Goal: Information Seeking & Learning: Learn about a topic

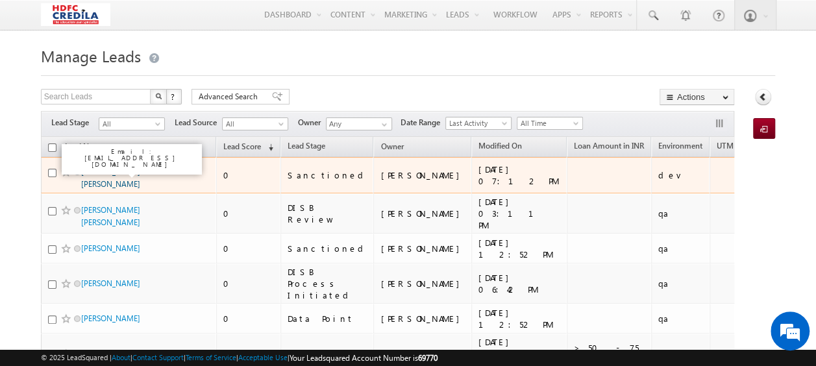
click at [139, 172] on link "Abhishek Kumar Singh" at bounding box center [110, 178] width 59 height 22
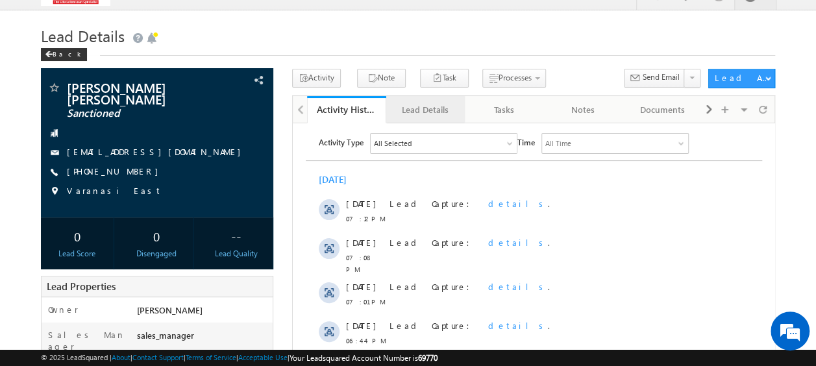
click at [430, 110] on div "Lead Details" at bounding box center [425, 110] width 57 height 16
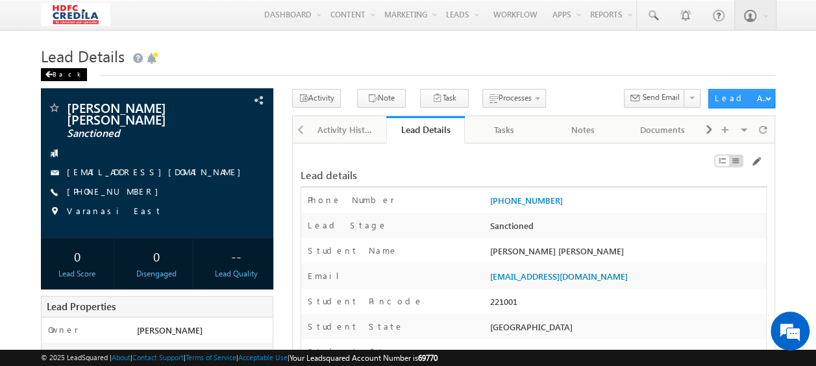
click at [55, 75] on div "Back" at bounding box center [64, 74] width 46 height 13
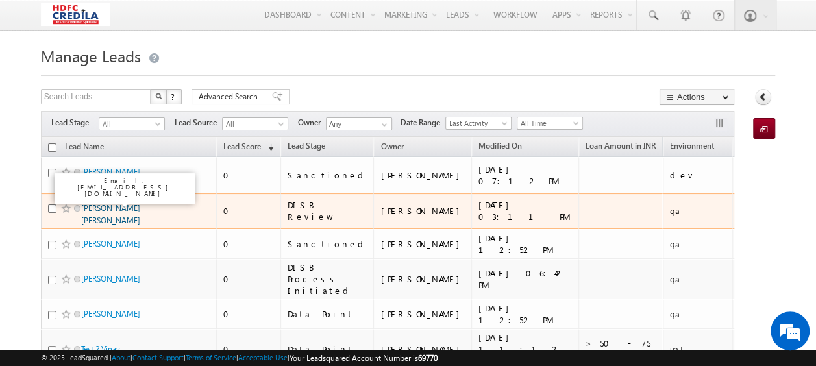
click at [122, 203] on link "Payal Janardan Naik" at bounding box center [110, 214] width 59 height 22
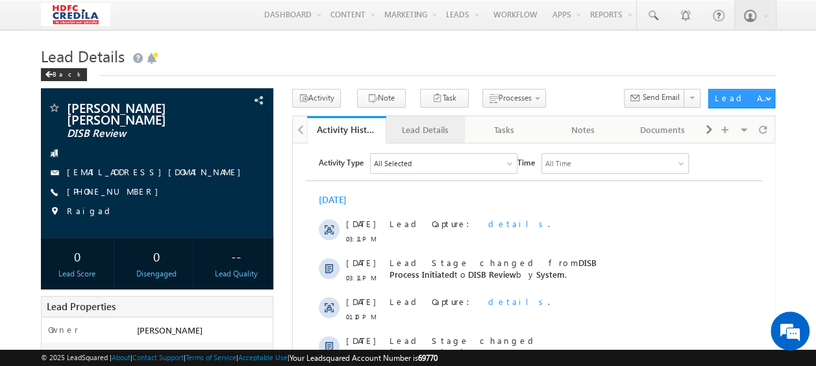
click at [424, 132] on div "Lead Details" at bounding box center [425, 130] width 57 height 16
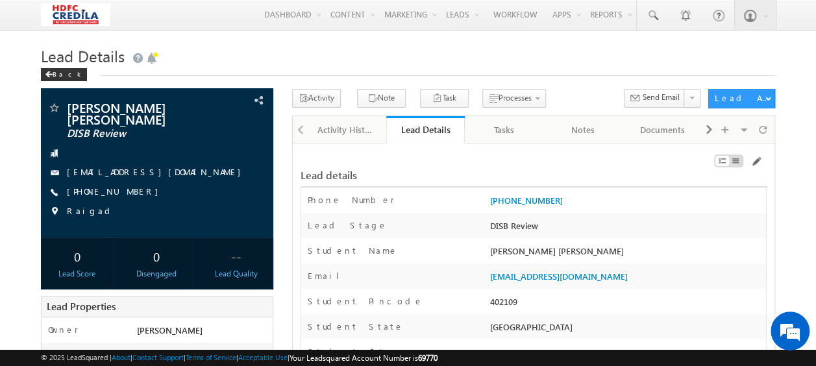
click at [591, 83] on div "Lead Details Back" at bounding box center [408, 65] width 734 height 47
click at [655, 130] on div "Documents" at bounding box center [661, 130] width 57 height 16
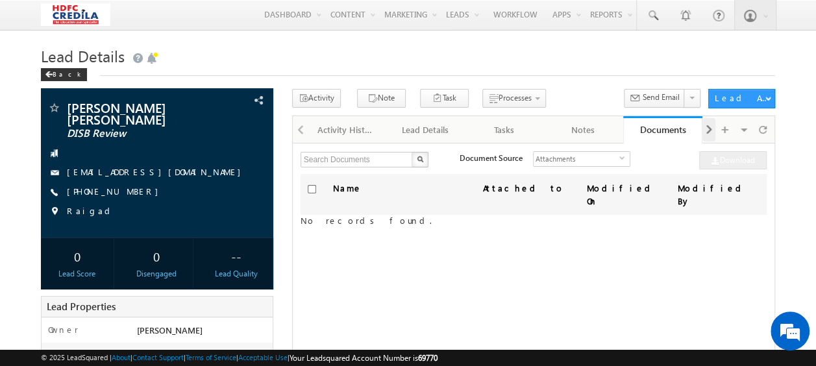
click at [709, 130] on span at bounding box center [709, 129] width 8 height 23
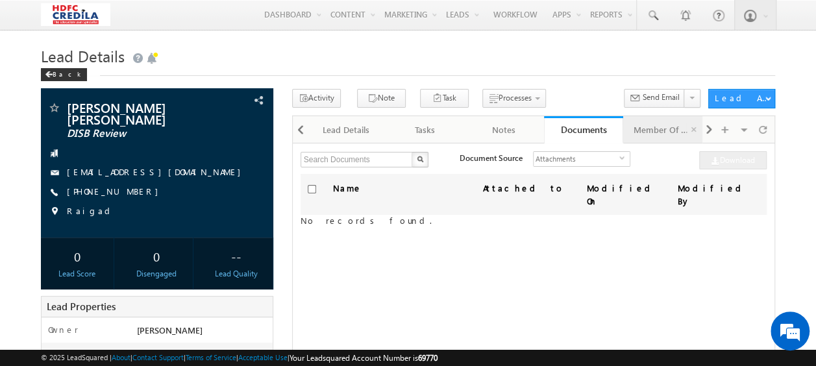
click at [648, 128] on div "Member Of Lists" at bounding box center [661, 130] width 57 height 16
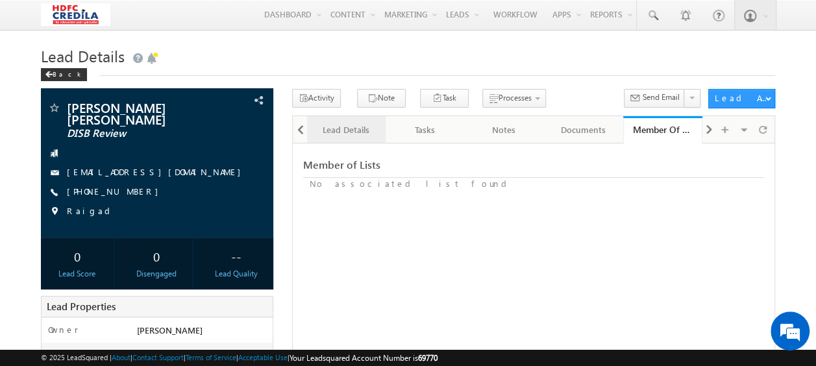
click at [336, 127] on div "Lead Details" at bounding box center [345, 130] width 57 height 16
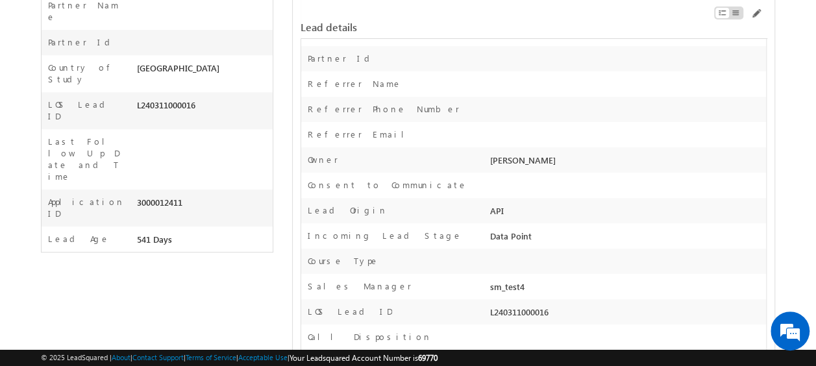
scroll to position [460, 0]
click at [445, 205] on div "Lead Origin" at bounding box center [394, 214] width 186 height 19
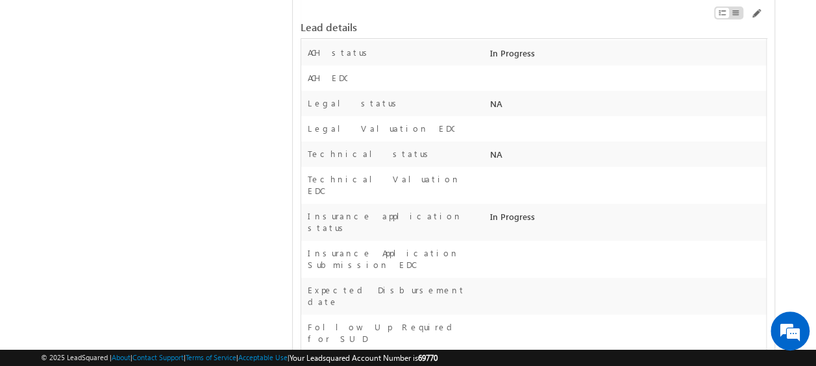
scroll to position [548, 0]
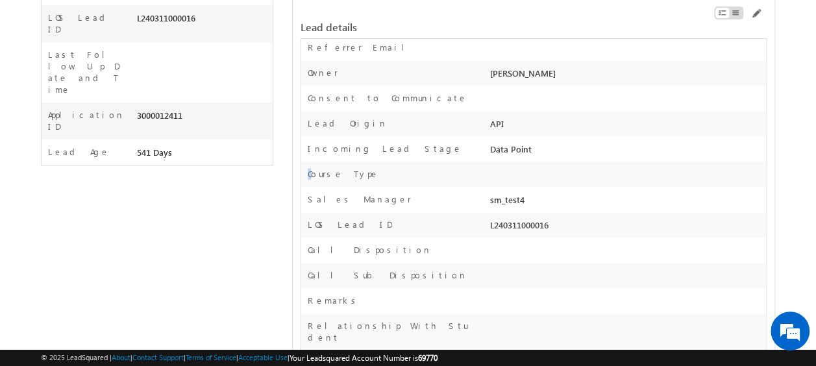
drag, startPoint x: 372, startPoint y: 178, endPoint x: 312, endPoint y: 174, distance: 59.8
click at [312, 174] on div "Course Type" at bounding box center [394, 177] width 186 height 19
drag, startPoint x: 312, startPoint y: 174, endPoint x: 371, endPoint y: 177, distance: 59.1
click at [371, 177] on div "Course Type" at bounding box center [394, 177] width 186 height 19
drag, startPoint x: 358, startPoint y: 175, endPoint x: 377, endPoint y: 174, distance: 19.5
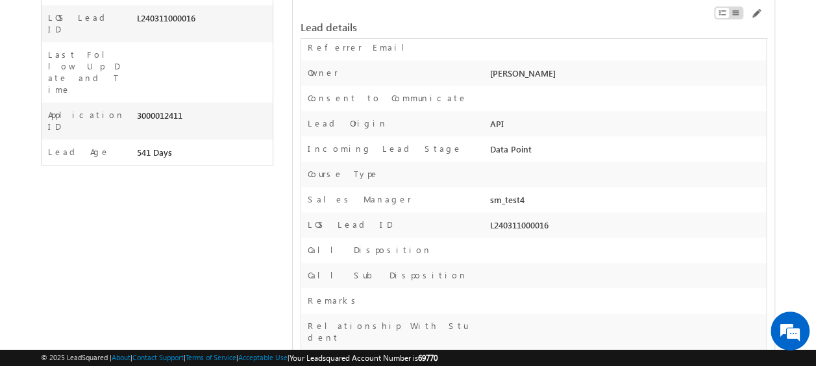
click at [377, 174] on div "Course Type" at bounding box center [394, 177] width 186 height 19
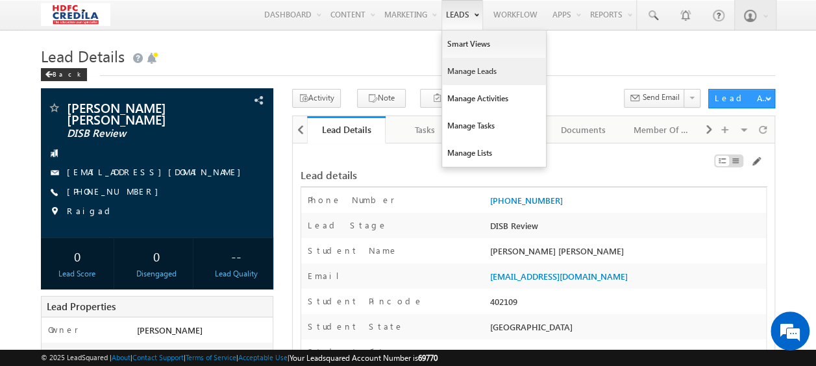
click at [461, 62] on link "Manage Leads" at bounding box center [494, 71] width 104 height 27
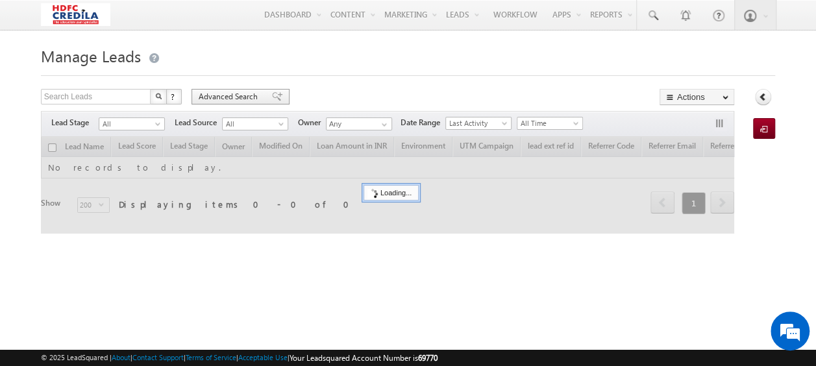
click at [218, 96] on span "Advanced Search" at bounding box center [230, 97] width 63 height 12
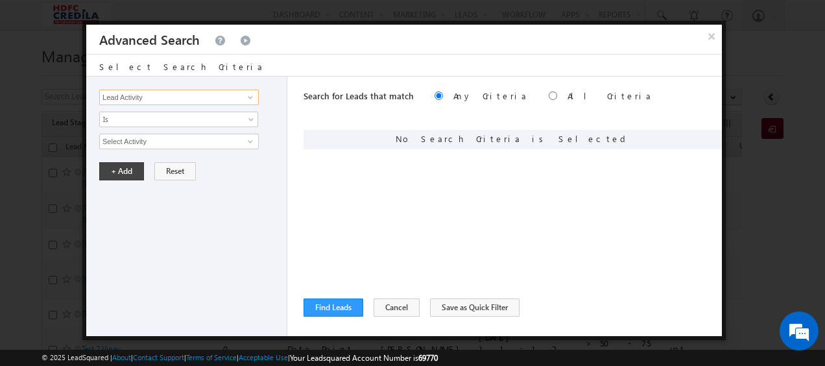
click at [153, 102] on input "Lead Activity" at bounding box center [179, 98] width 160 height 16
type input "Course Type"
click at [180, 140] on span "None Selected" at bounding box center [173, 141] width 147 height 14
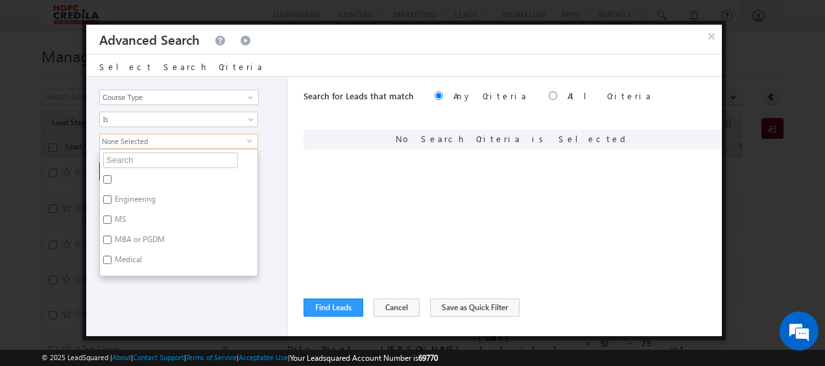
click at [300, 134] on div "Lead Activity Task Sales Group Prospect Id ACH EDC ACH status Address 1 Address…" at bounding box center [404, 207] width 636 height 260
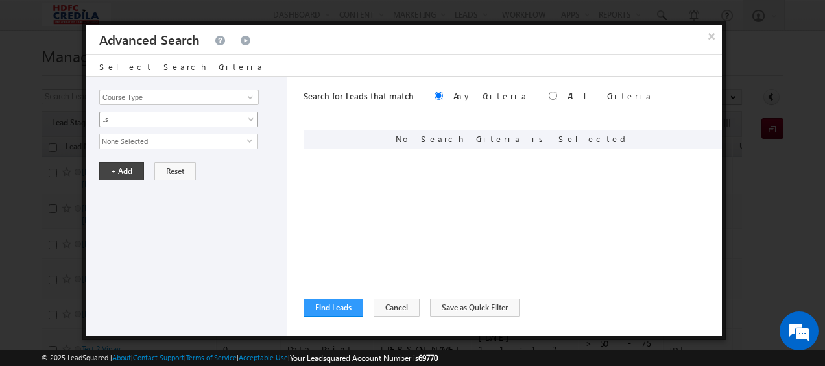
click at [145, 118] on span "Is" at bounding box center [170, 120] width 141 height 12
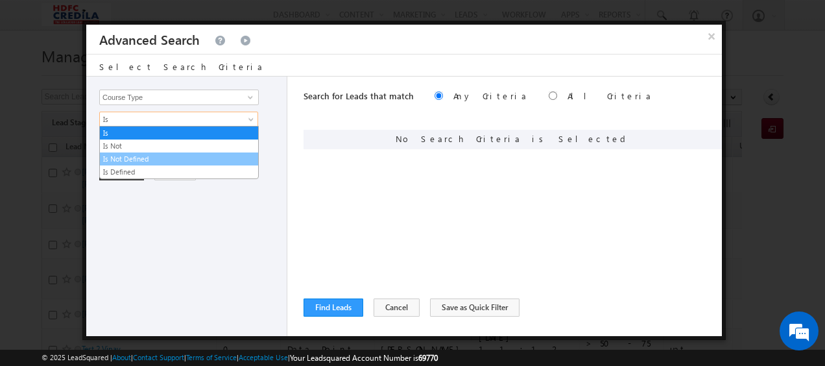
click at [155, 163] on link "Is Not Defined" at bounding box center [179, 159] width 158 height 12
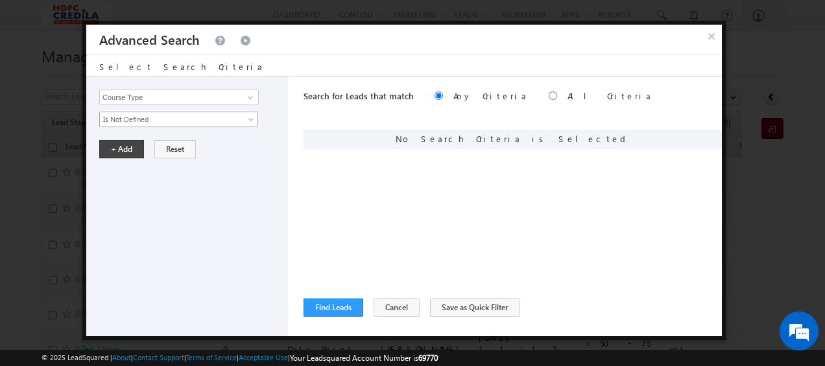
click at [123, 116] on span "Is Not Defined" at bounding box center [170, 120] width 141 height 12
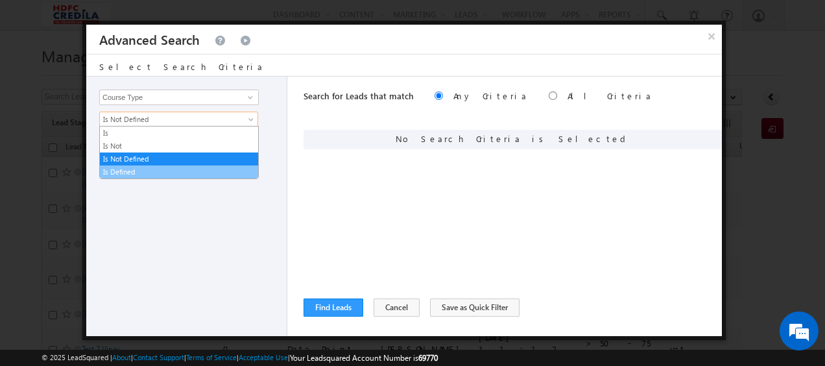
click at [139, 166] on link "Is Defined" at bounding box center [179, 172] width 158 height 12
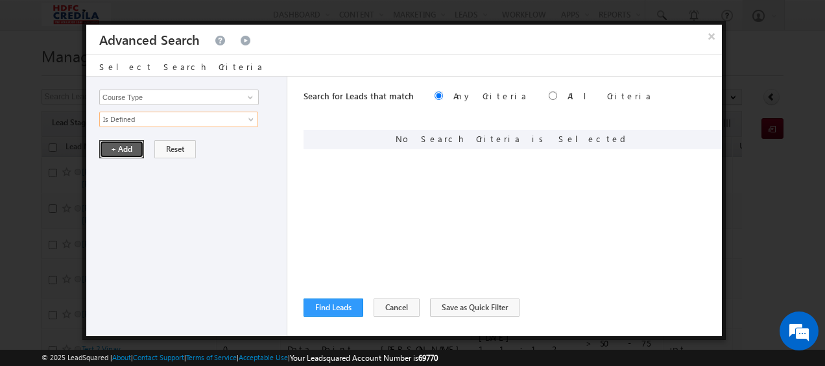
click at [114, 151] on button "+ Add" at bounding box center [121, 149] width 45 height 18
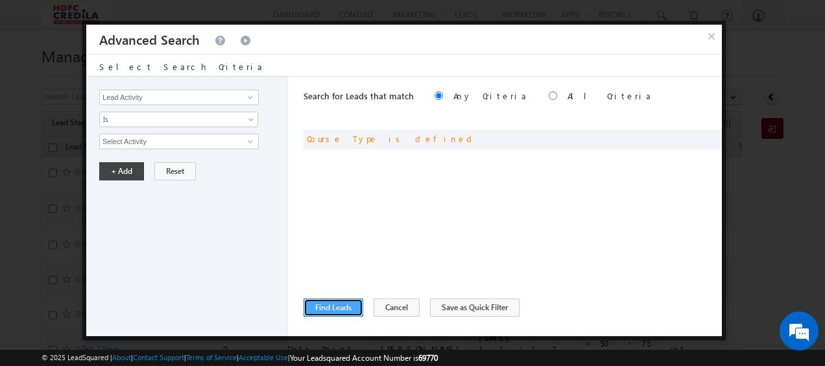
click at [317, 304] on button "Find Leads" at bounding box center [334, 308] width 60 height 18
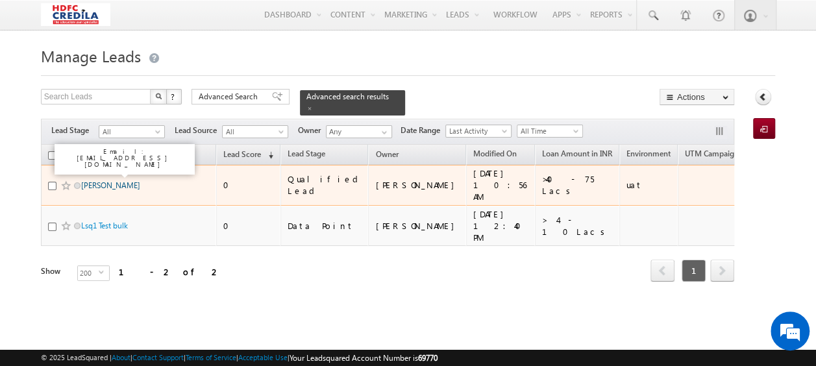
click at [121, 180] on link "[PERSON_NAME]" at bounding box center [110, 185] width 59 height 10
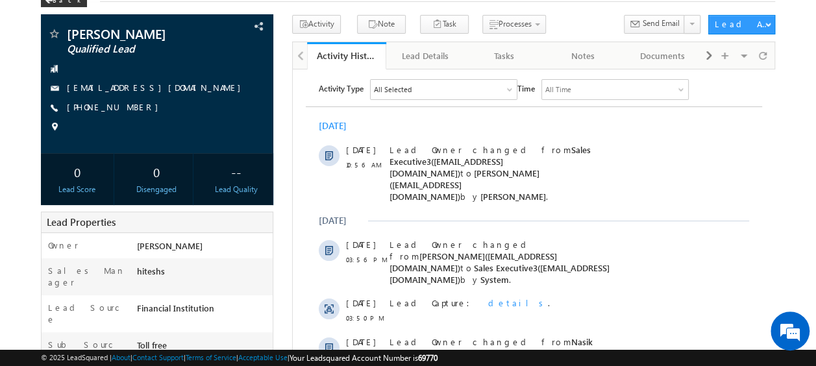
scroll to position [75, 0]
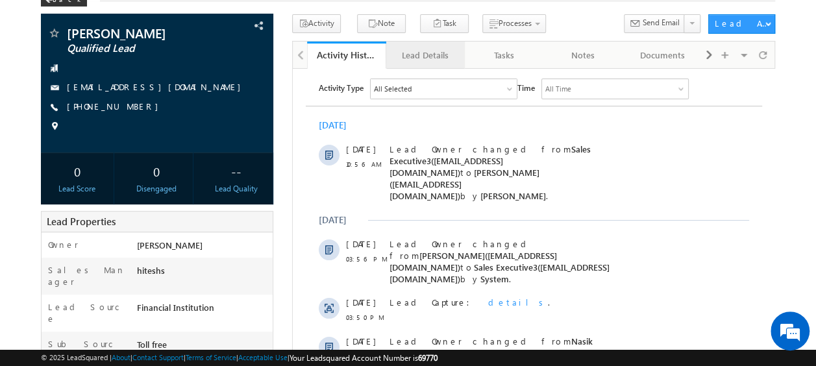
click at [438, 52] on div "Lead Details" at bounding box center [425, 55] width 57 height 16
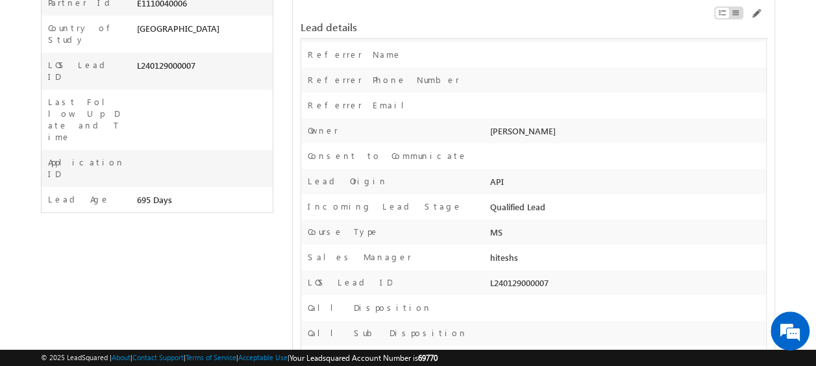
scroll to position [489, 0]
drag, startPoint x: 313, startPoint y: 230, endPoint x: 512, endPoint y: 231, distance: 198.6
click at [512, 231] on div "Course Type MS" at bounding box center [533, 232] width 465 height 25
click at [345, 234] on label "Course Type" at bounding box center [343, 232] width 71 height 12
drag, startPoint x: 506, startPoint y: 233, endPoint x: 338, endPoint y: 234, distance: 168.1
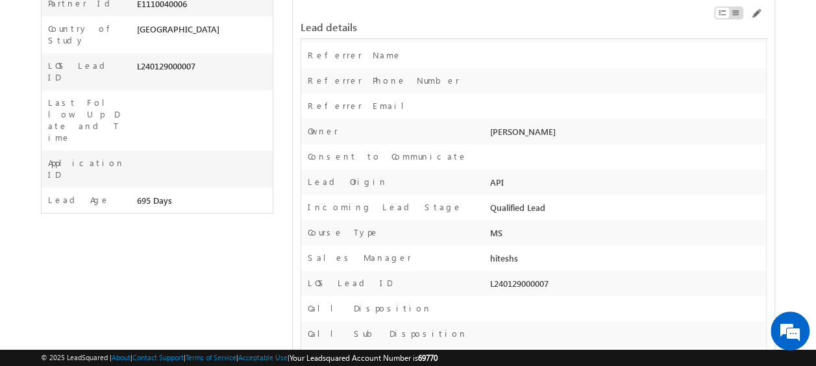
click at [338, 234] on div "Course Type MS" at bounding box center [533, 232] width 465 height 25
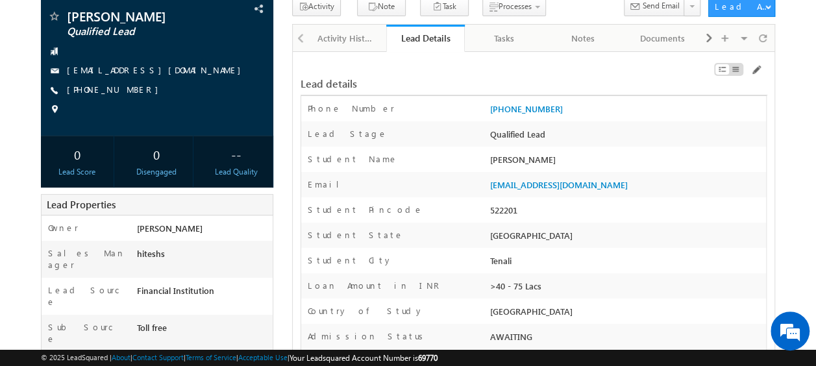
scroll to position [0, 0]
